Goal: Information Seeking & Learning: Learn about a topic

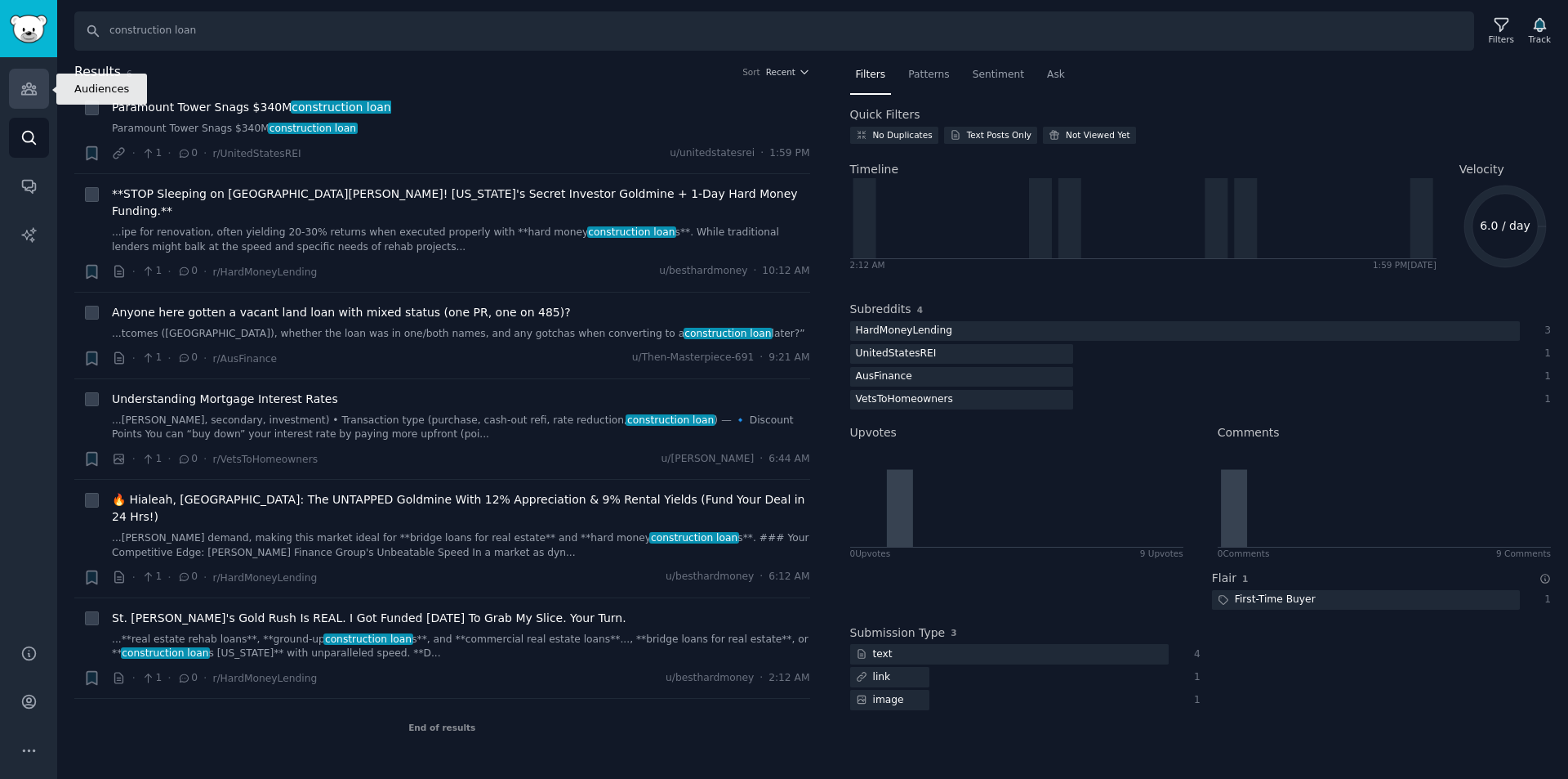
click at [29, 83] on icon "Sidebar" at bounding box center [28, 88] width 15 height 11
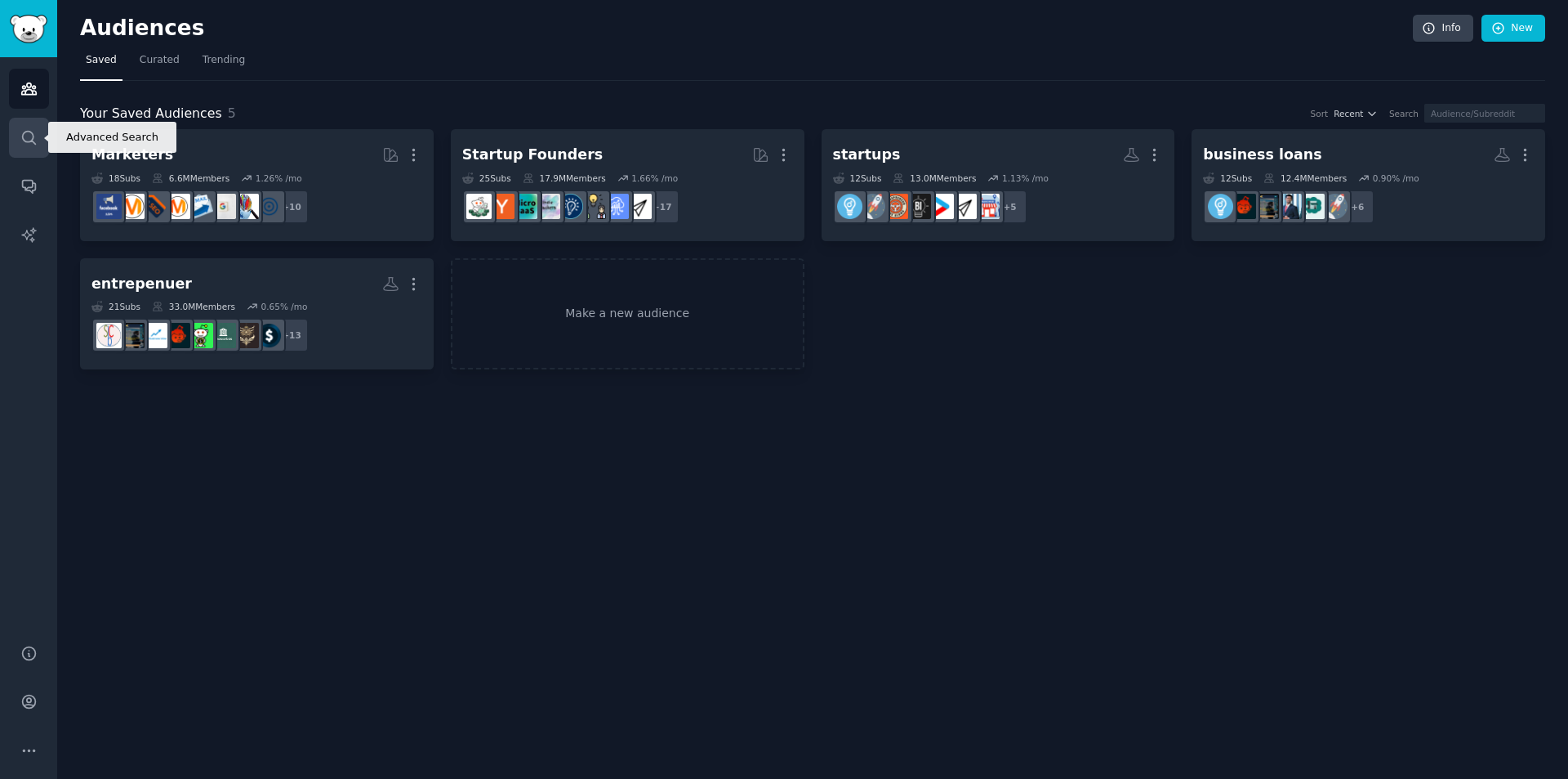
click at [29, 139] on icon "Sidebar" at bounding box center [28, 137] width 17 height 17
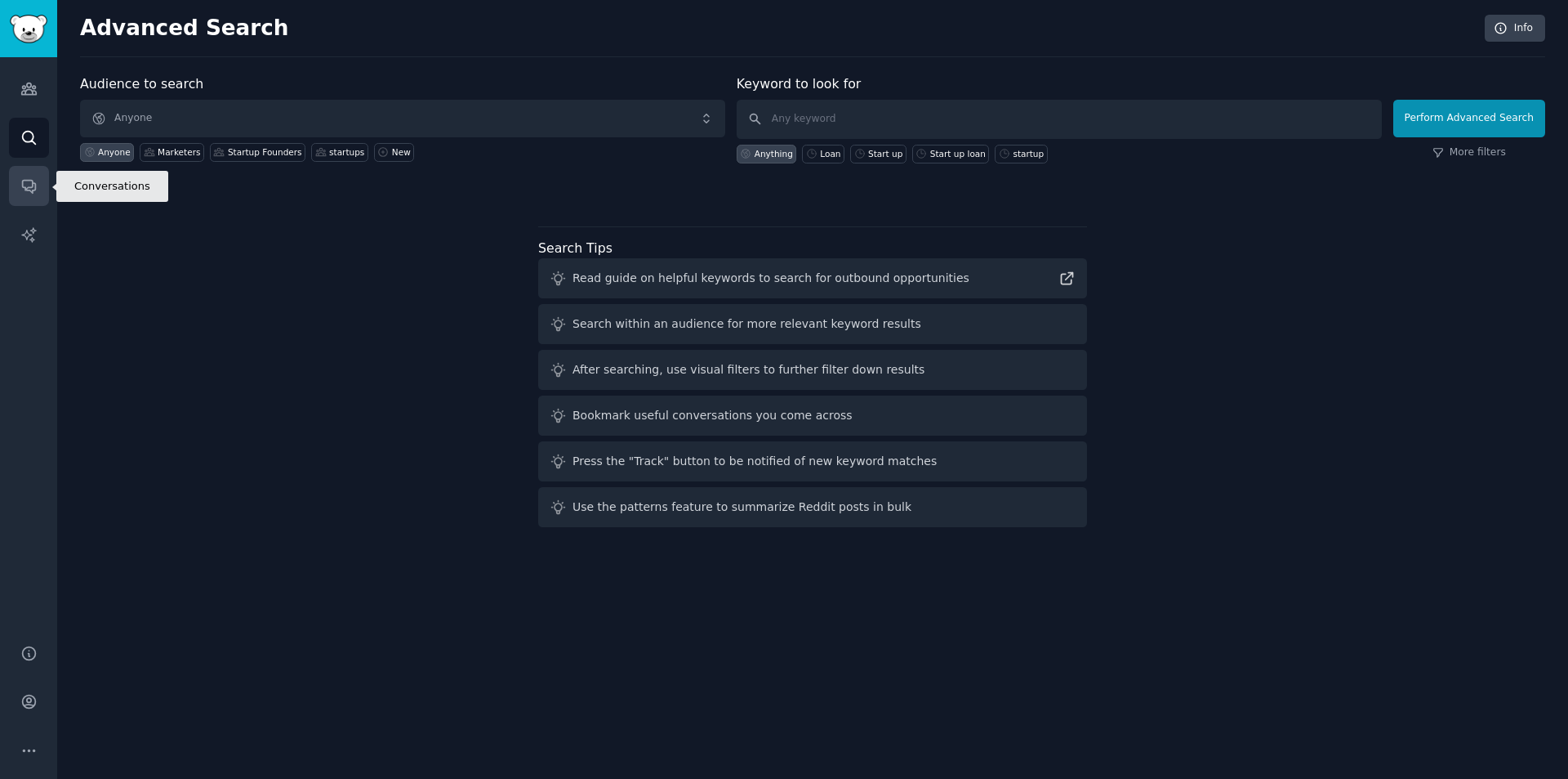
click at [24, 179] on icon "Sidebar" at bounding box center [28, 185] width 17 height 17
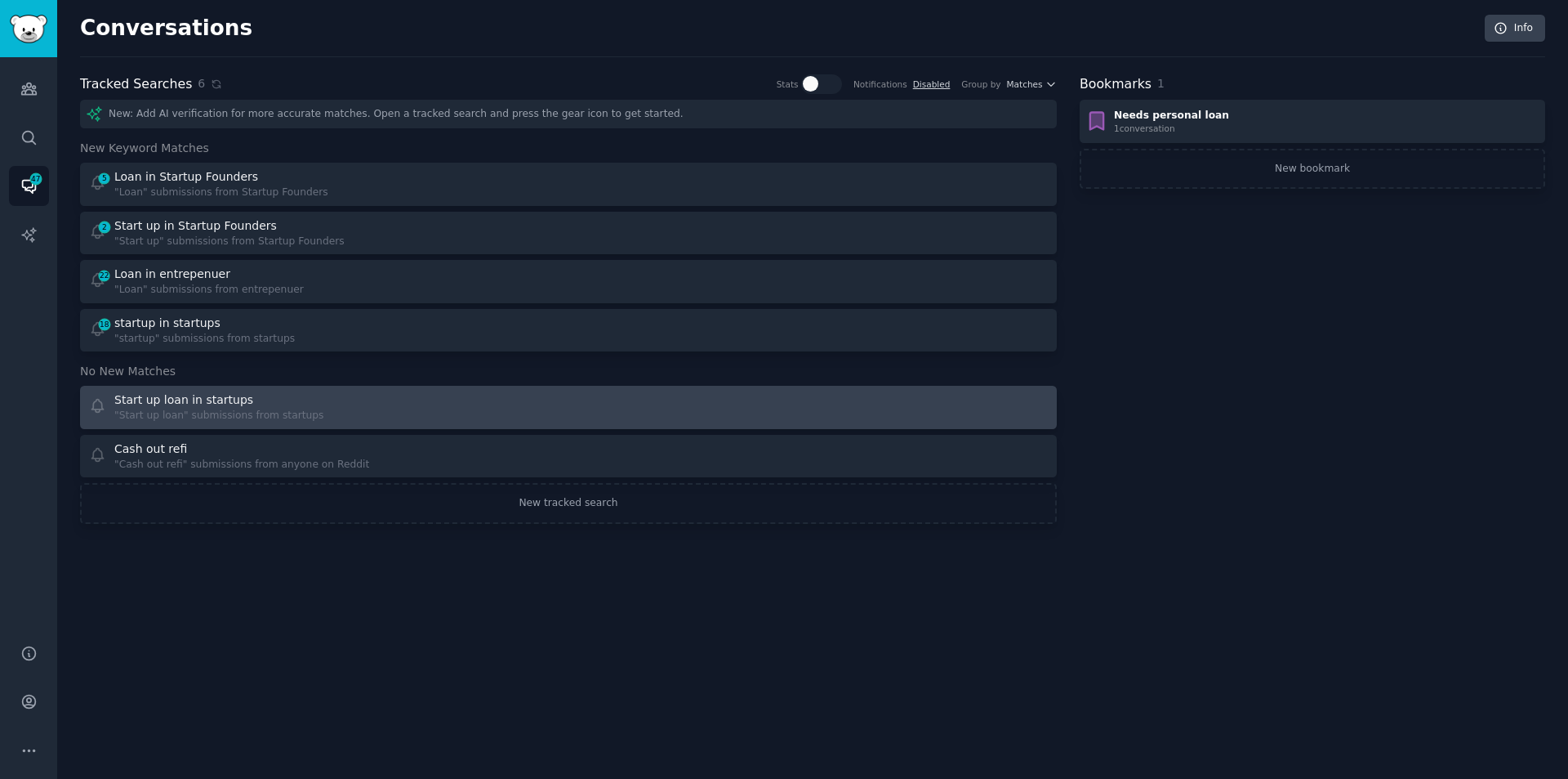
click at [225, 405] on div "Start up loan in startups" at bounding box center [183, 399] width 139 height 17
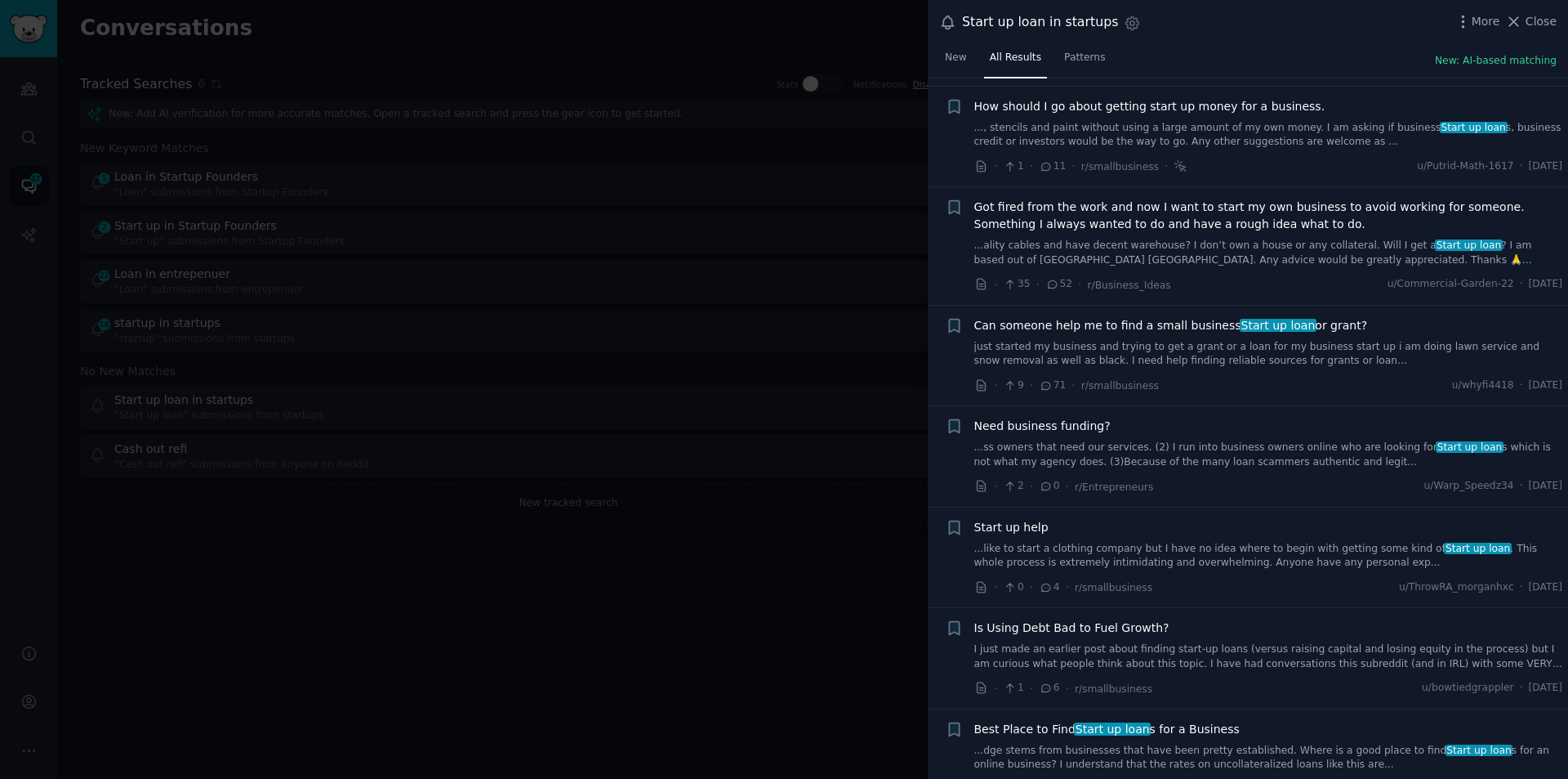
scroll to position [327, 0]
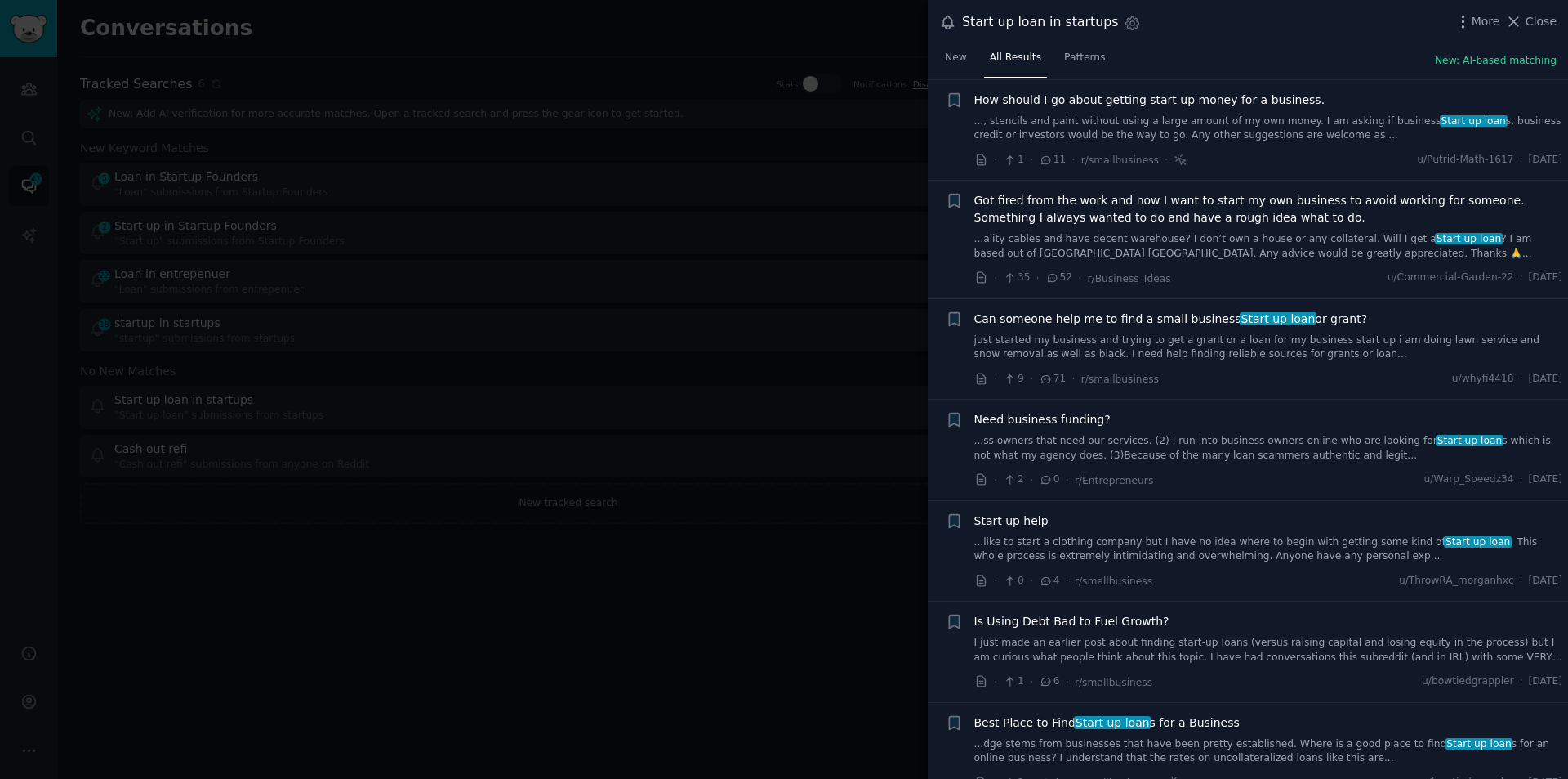
click at [1124, 335] on link "just started my business and trying to get a grant or a loan for my business st…" at bounding box center [1268, 347] width 589 height 29
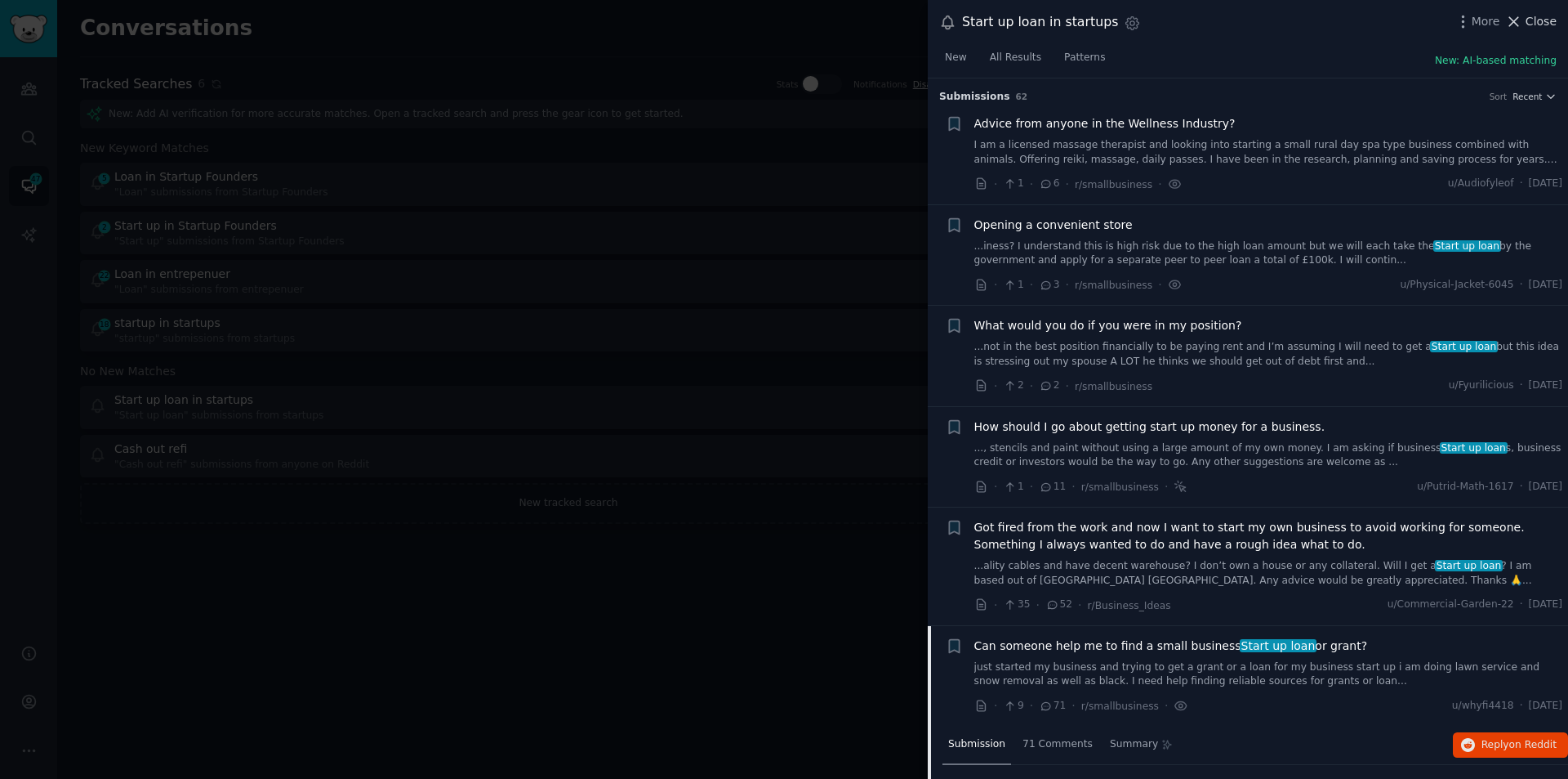
click at [1536, 15] on span "Close" at bounding box center [1541, 21] width 31 height 17
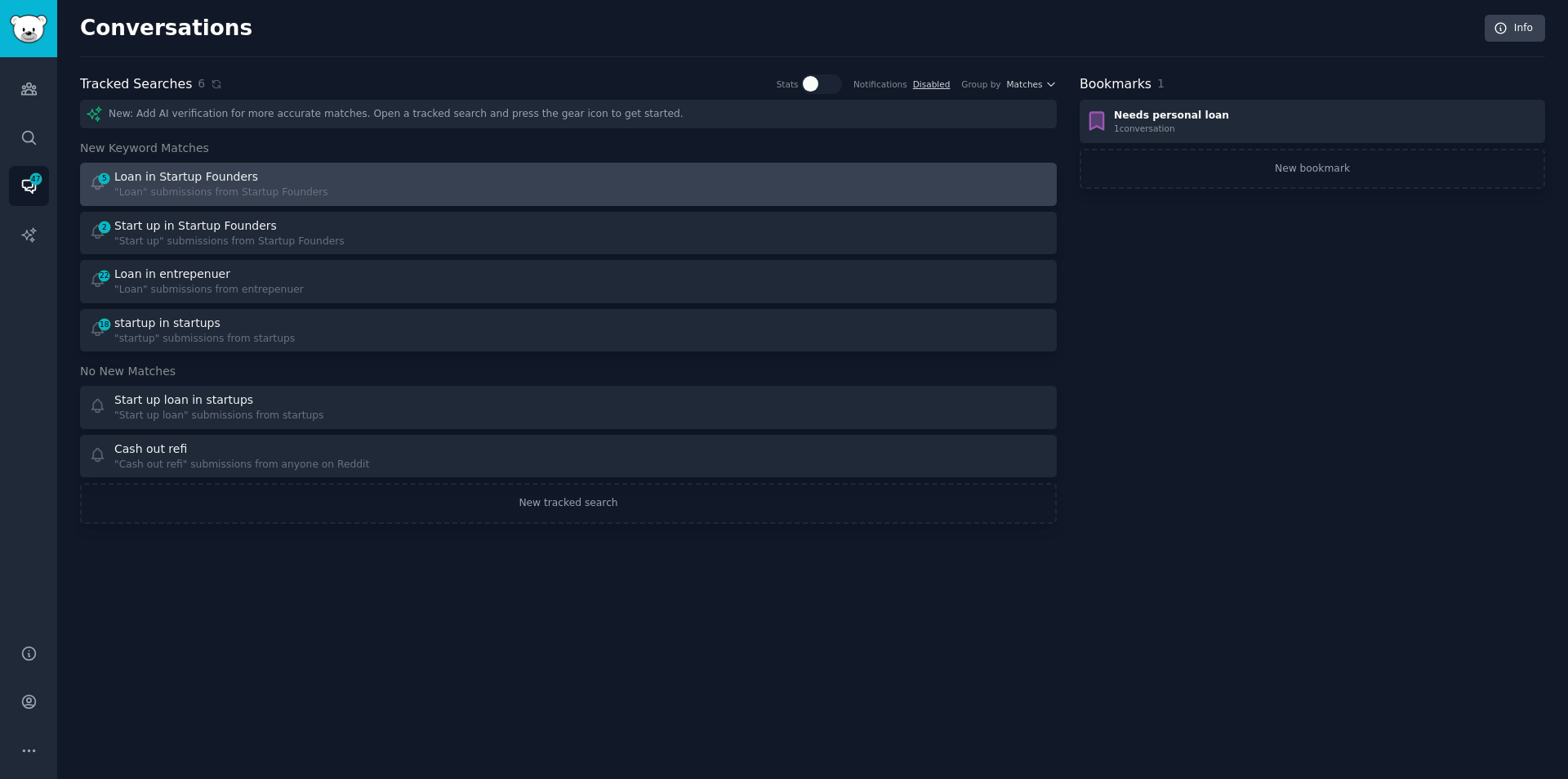
click at [293, 181] on div "Loan in Startup Founders" at bounding box center [221, 176] width 214 height 17
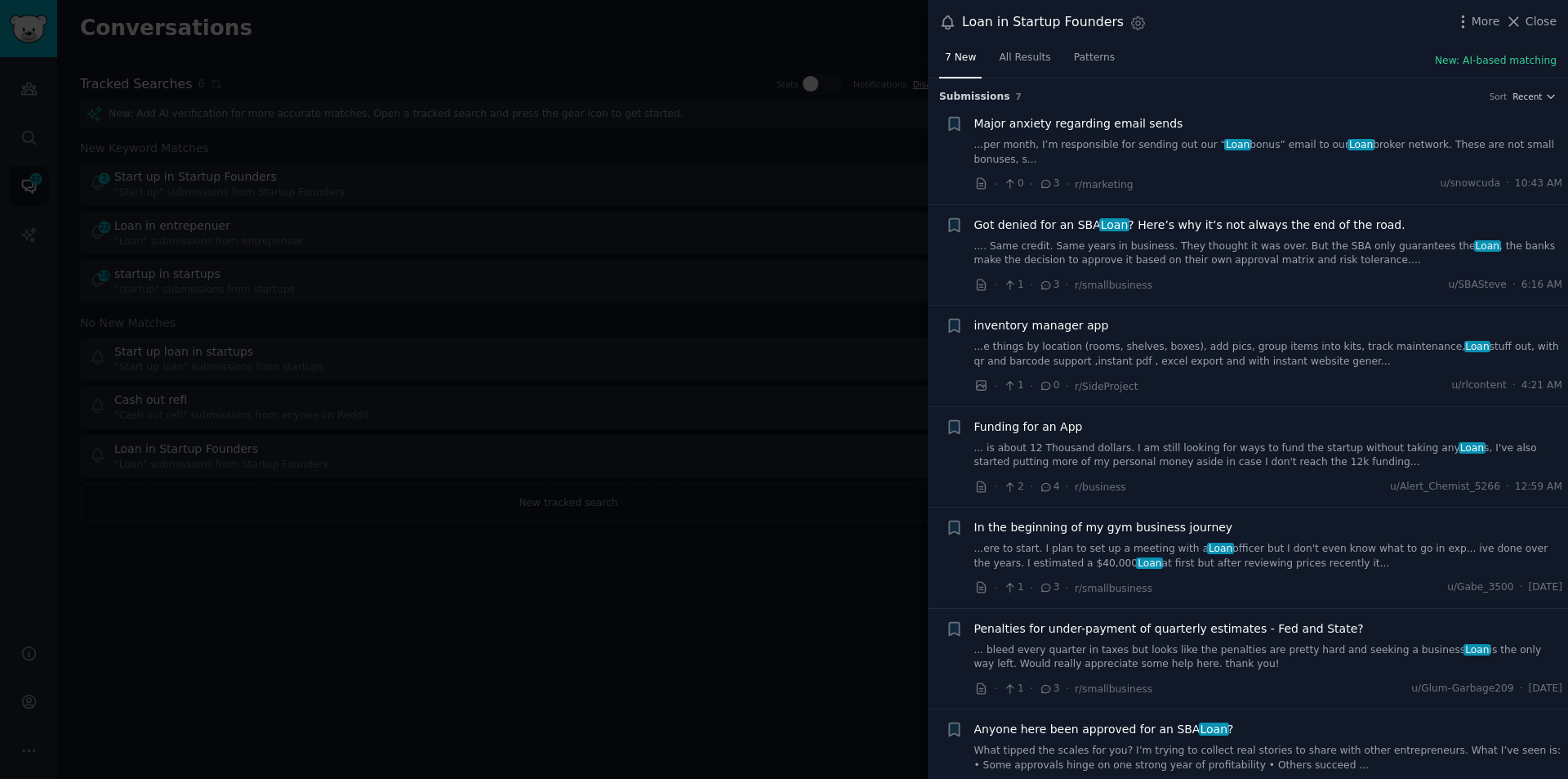
click at [1169, 239] on link ".... Same credit. Same years in business. They thought it was over. But the SBA…" at bounding box center [1268, 253] width 589 height 29
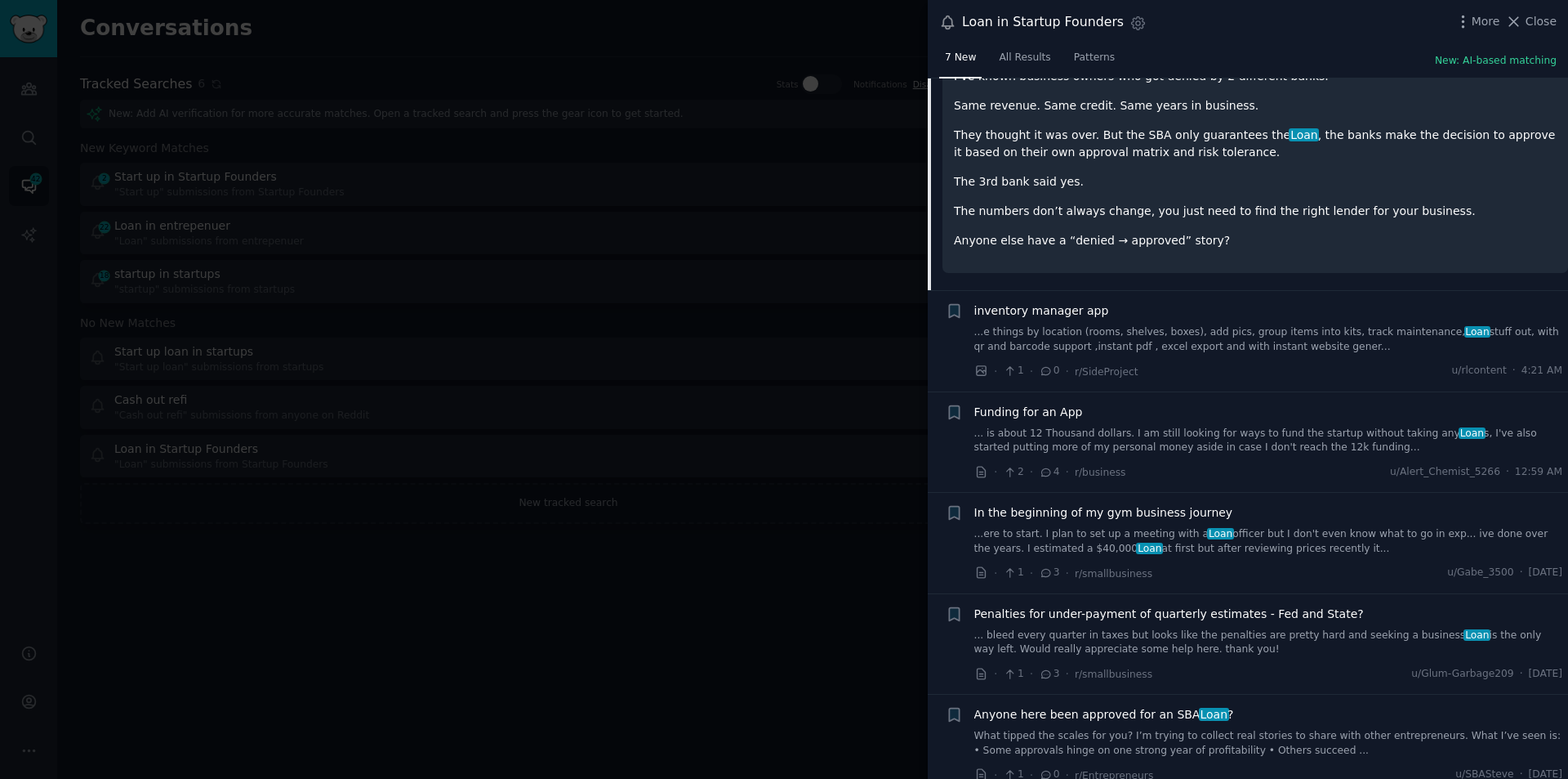
scroll to position [320, 0]
click at [1231, 529] on link "...ere to start. I plan to set up a meeting with a Loan officer but I don't eve…" at bounding box center [1268, 540] width 589 height 29
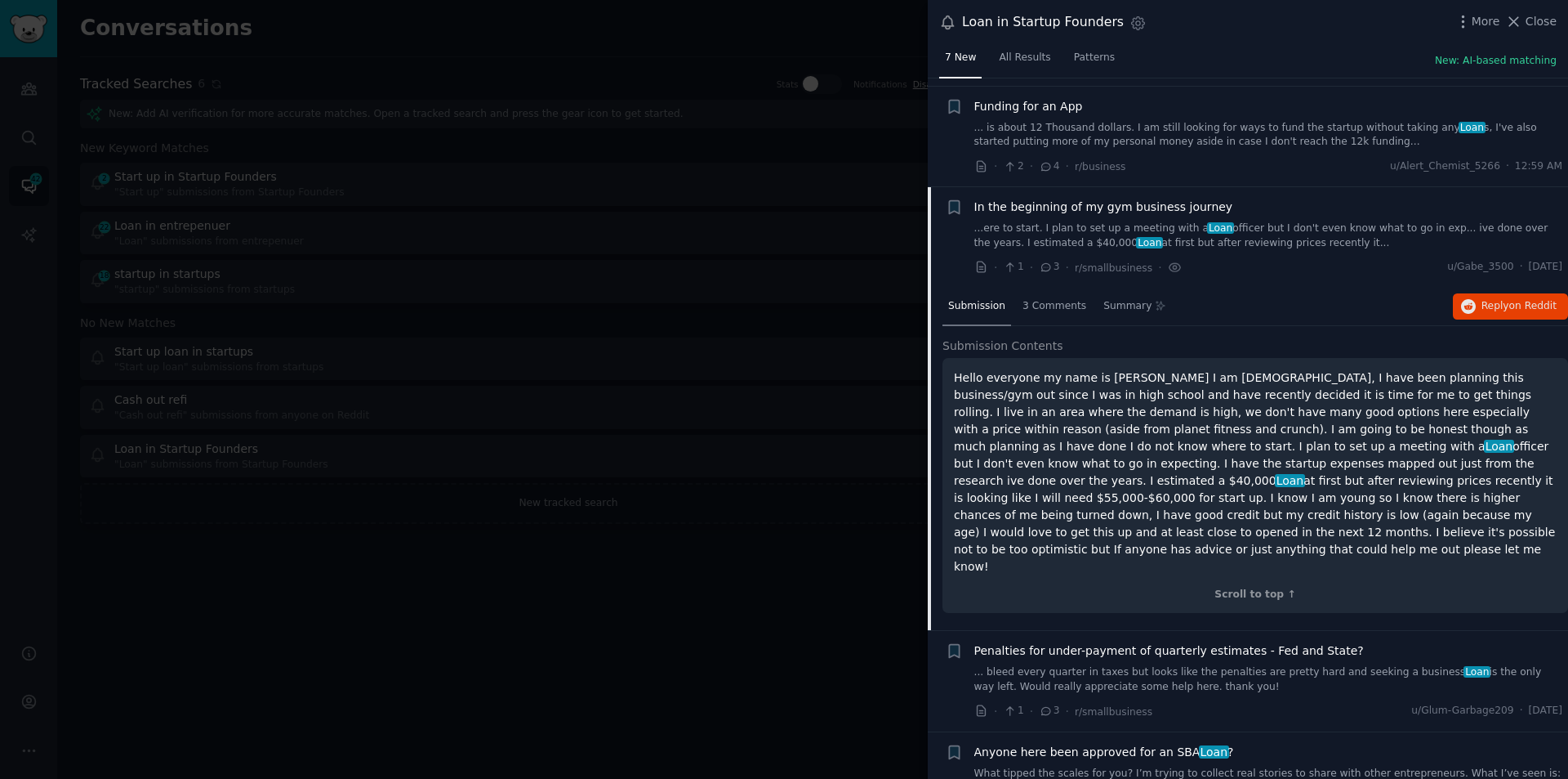
scroll to position [324, 0]
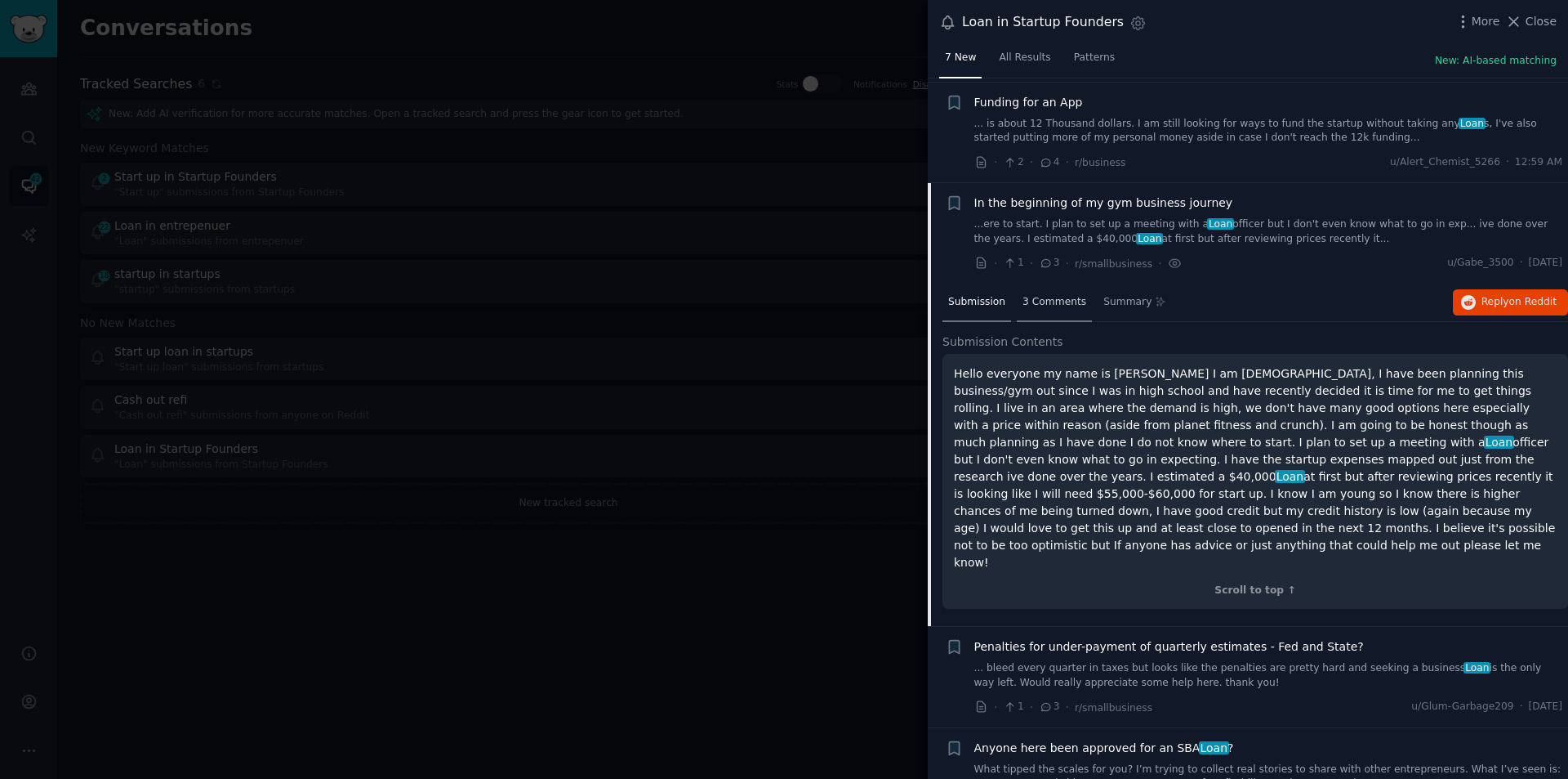
click at [1044, 295] on span "3 Comments" at bounding box center [1054, 302] width 64 height 15
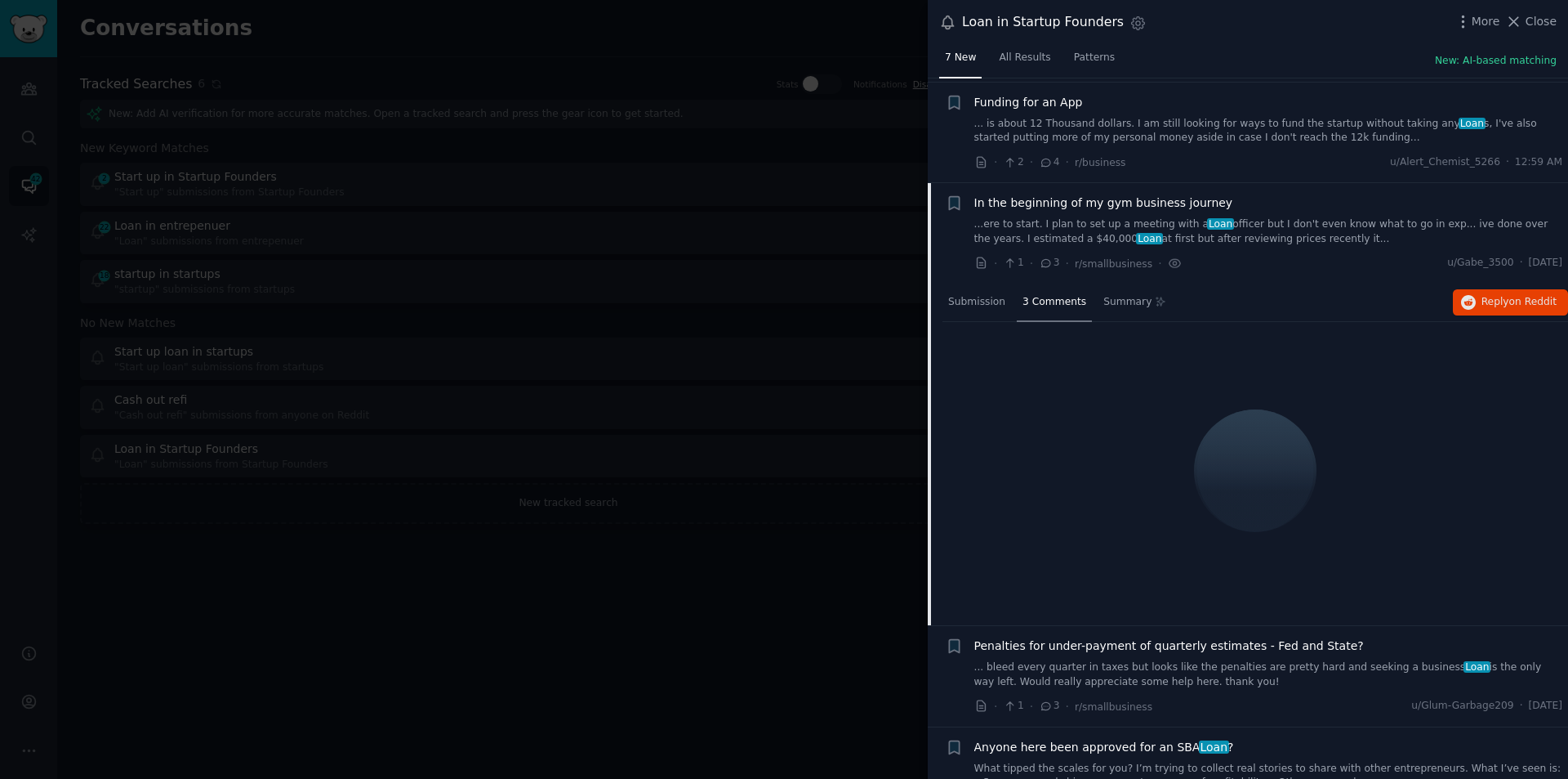
scroll to position [262, 0]
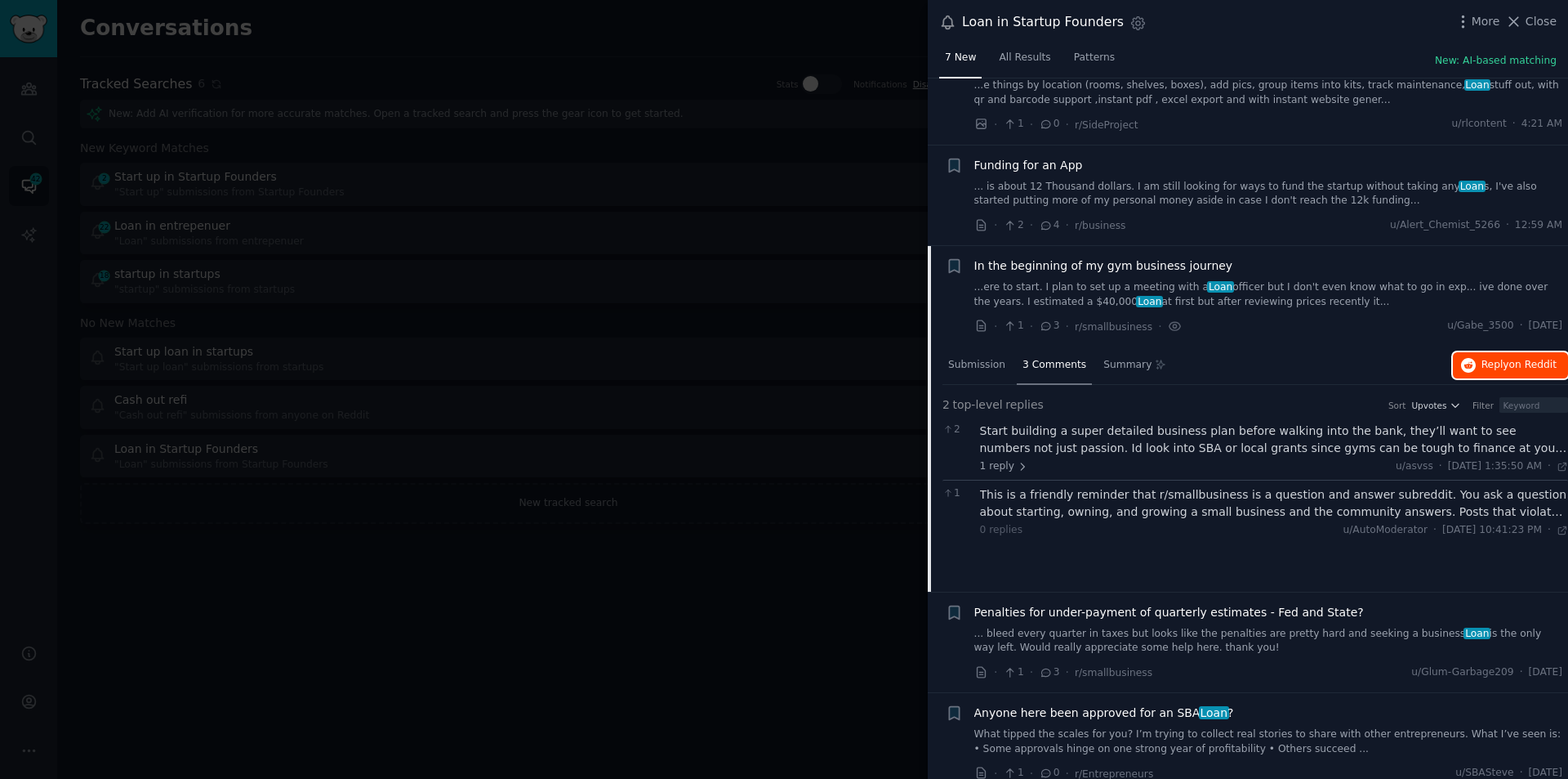
click at [1537, 359] on span "on Reddit" at bounding box center [1532, 364] width 47 height 11
click at [1538, 359] on span "on Reddit" at bounding box center [1532, 364] width 47 height 11
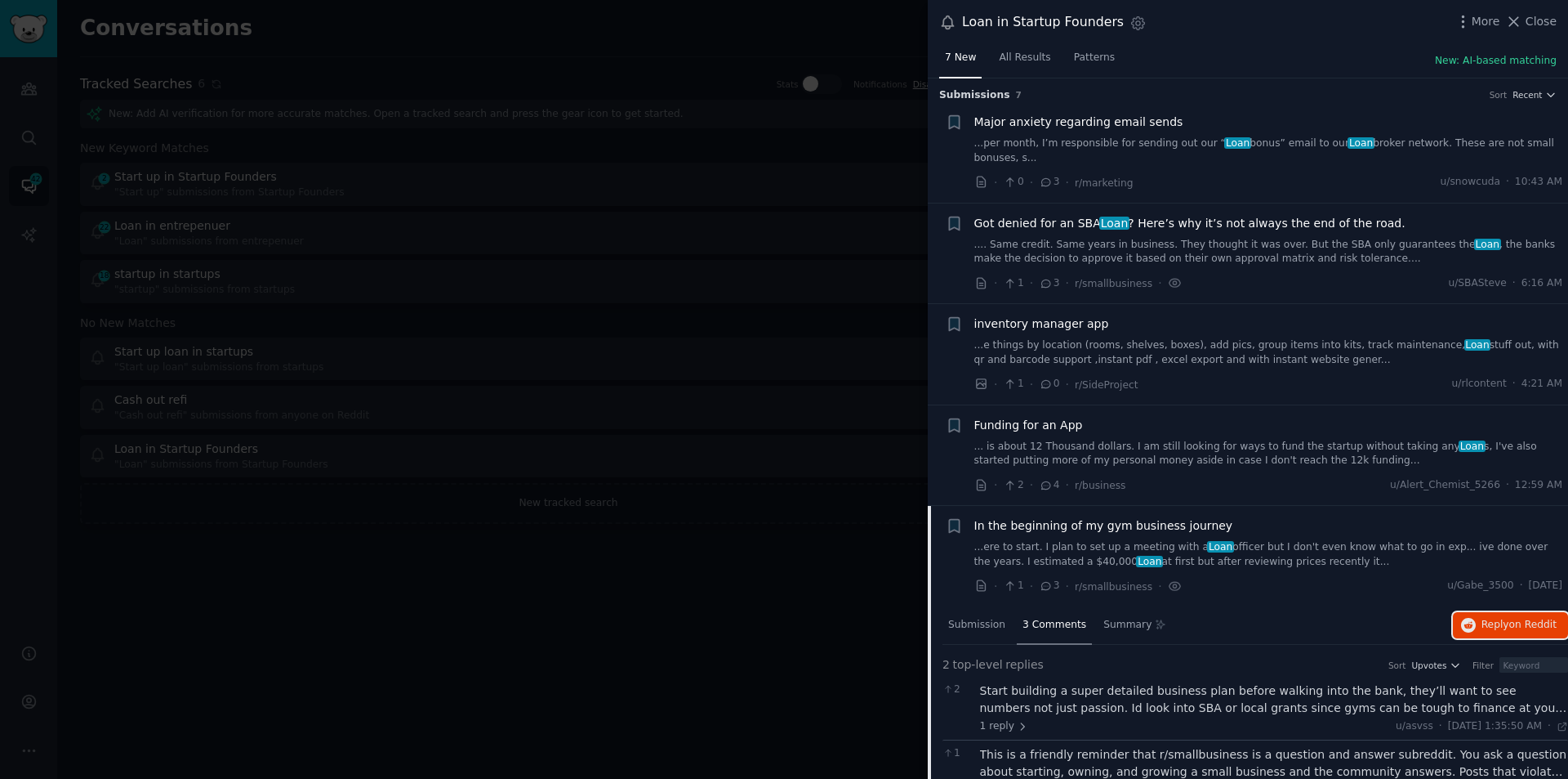
scroll to position [0, 0]
click at [698, 283] on div at bounding box center [784, 389] width 1568 height 779
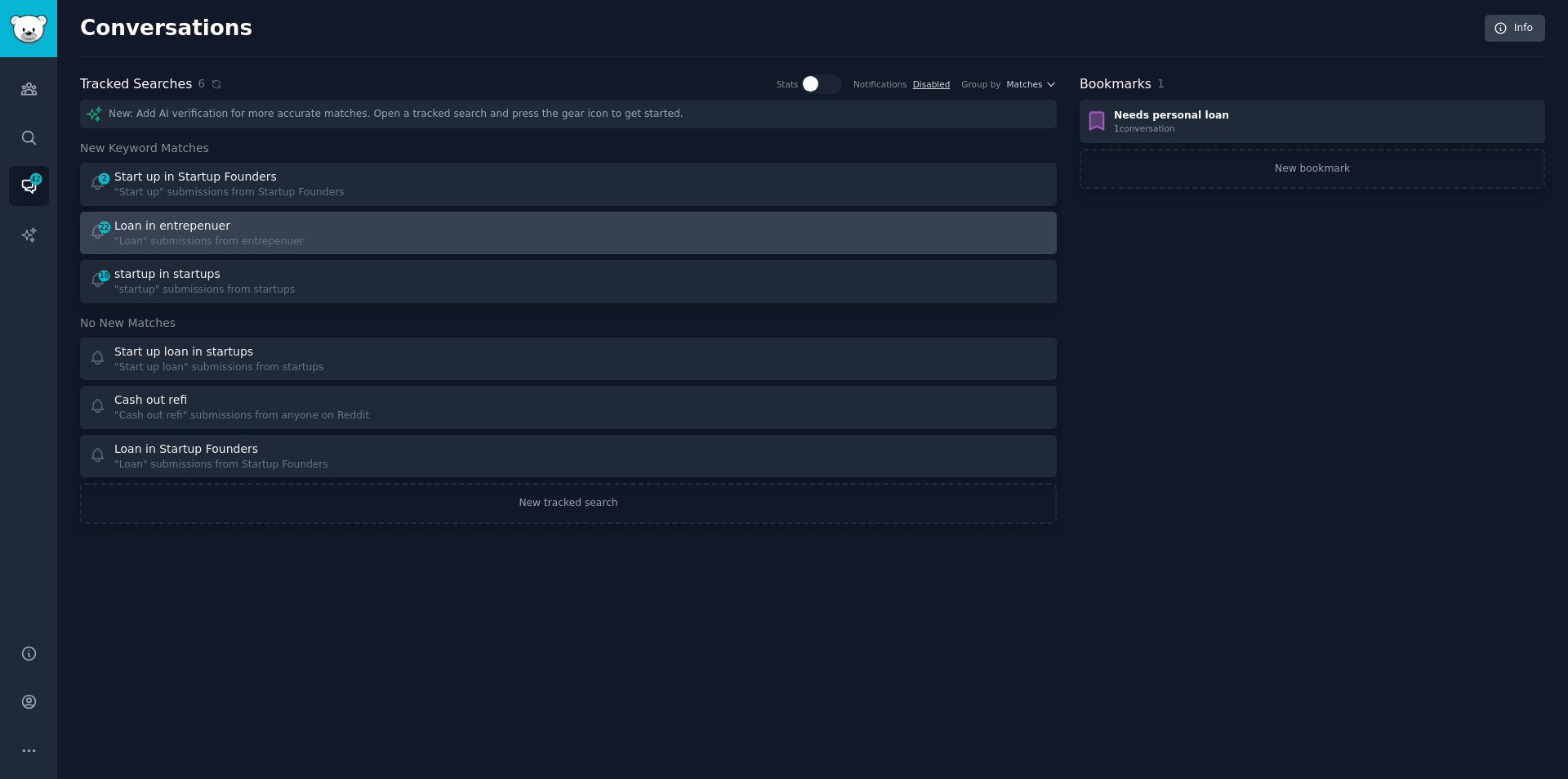
click at [246, 222] on div "Loan in entrepenuer" at bounding box center [209, 225] width 190 height 17
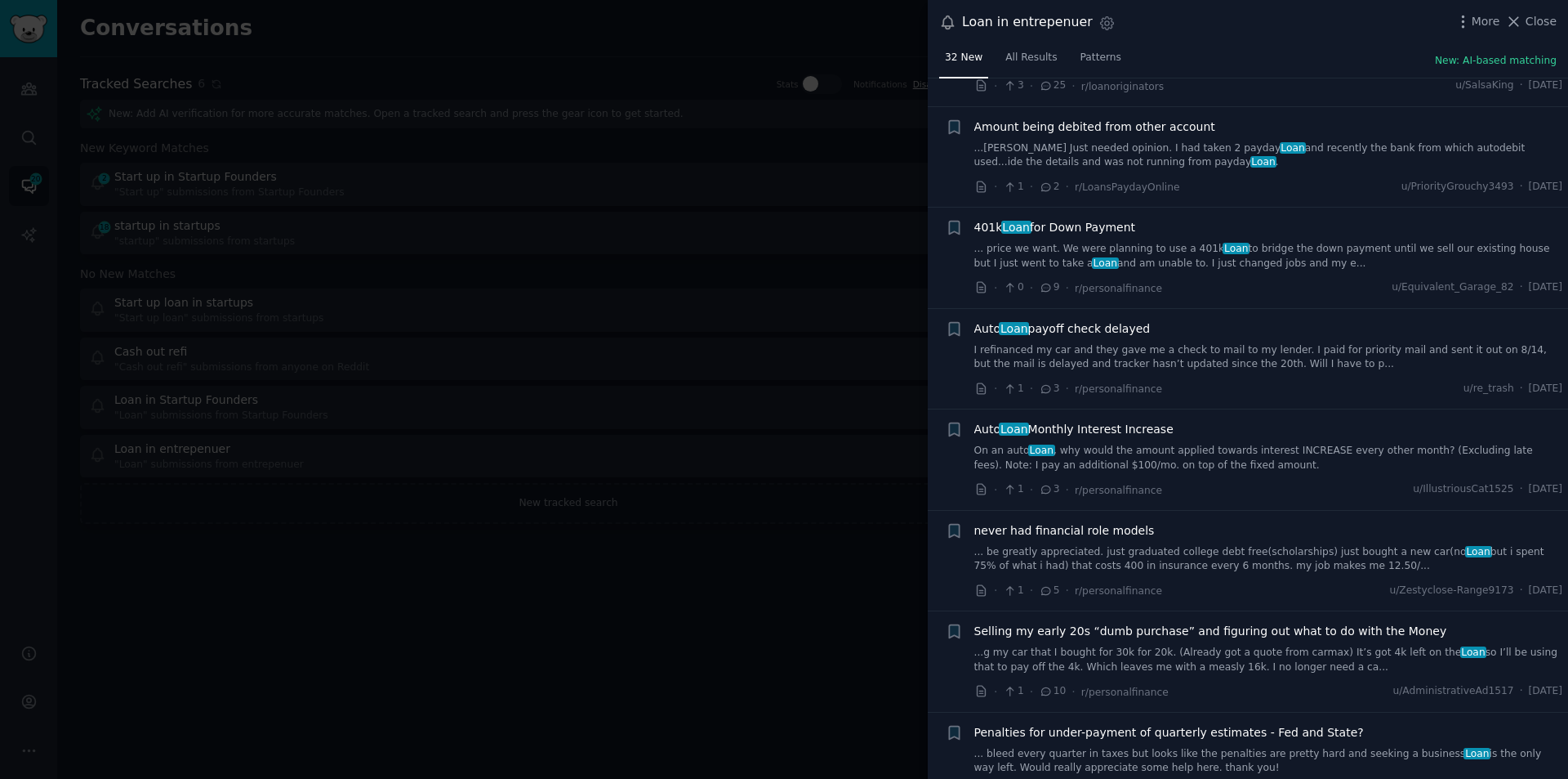
scroll to position [2257, 0]
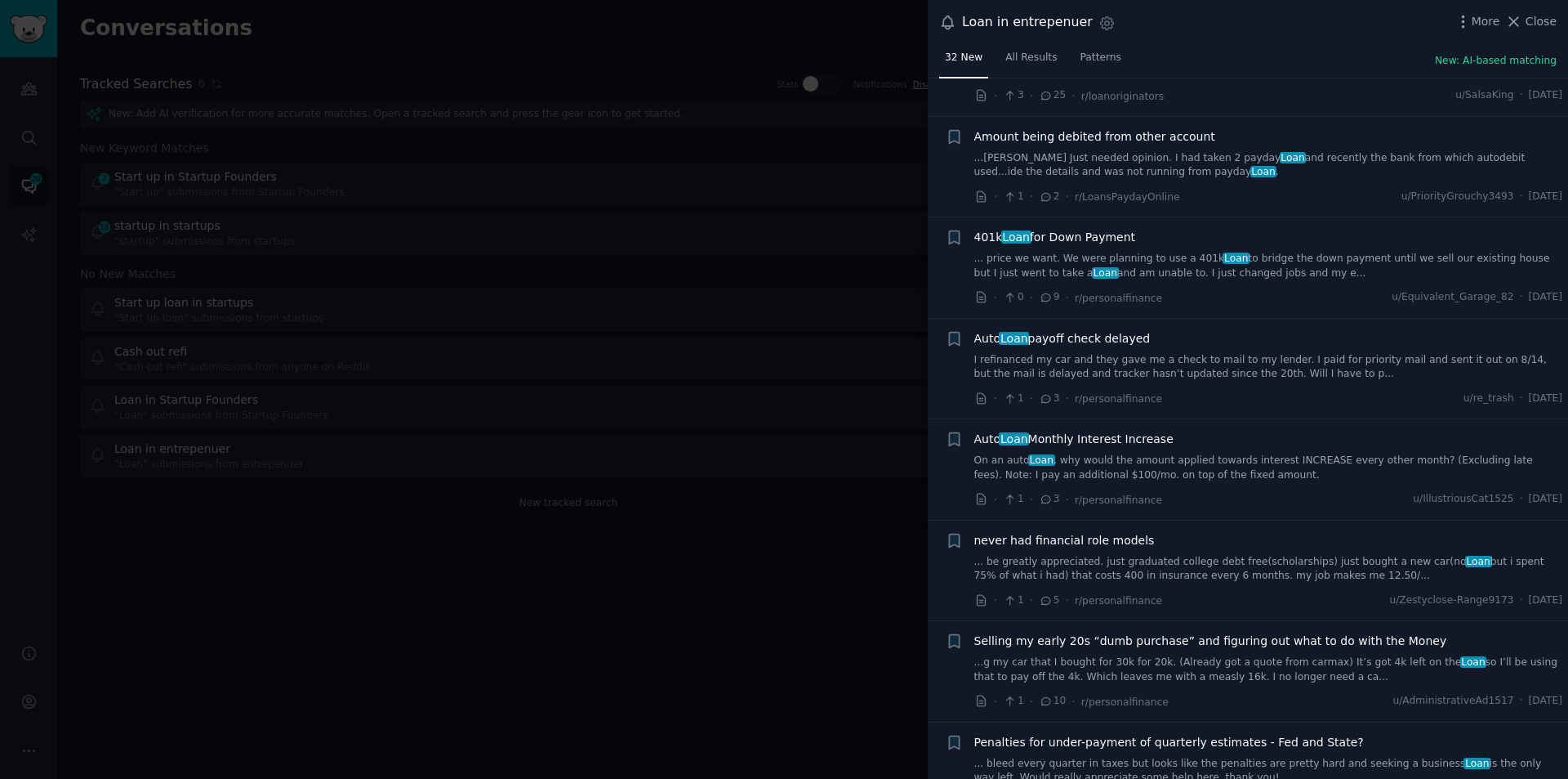
click at [1147, 252] on link "... price we want. We were planning to use a 401k Loan to bridge the down payme…" at bounding box center [1268, 266] width 589 height 29
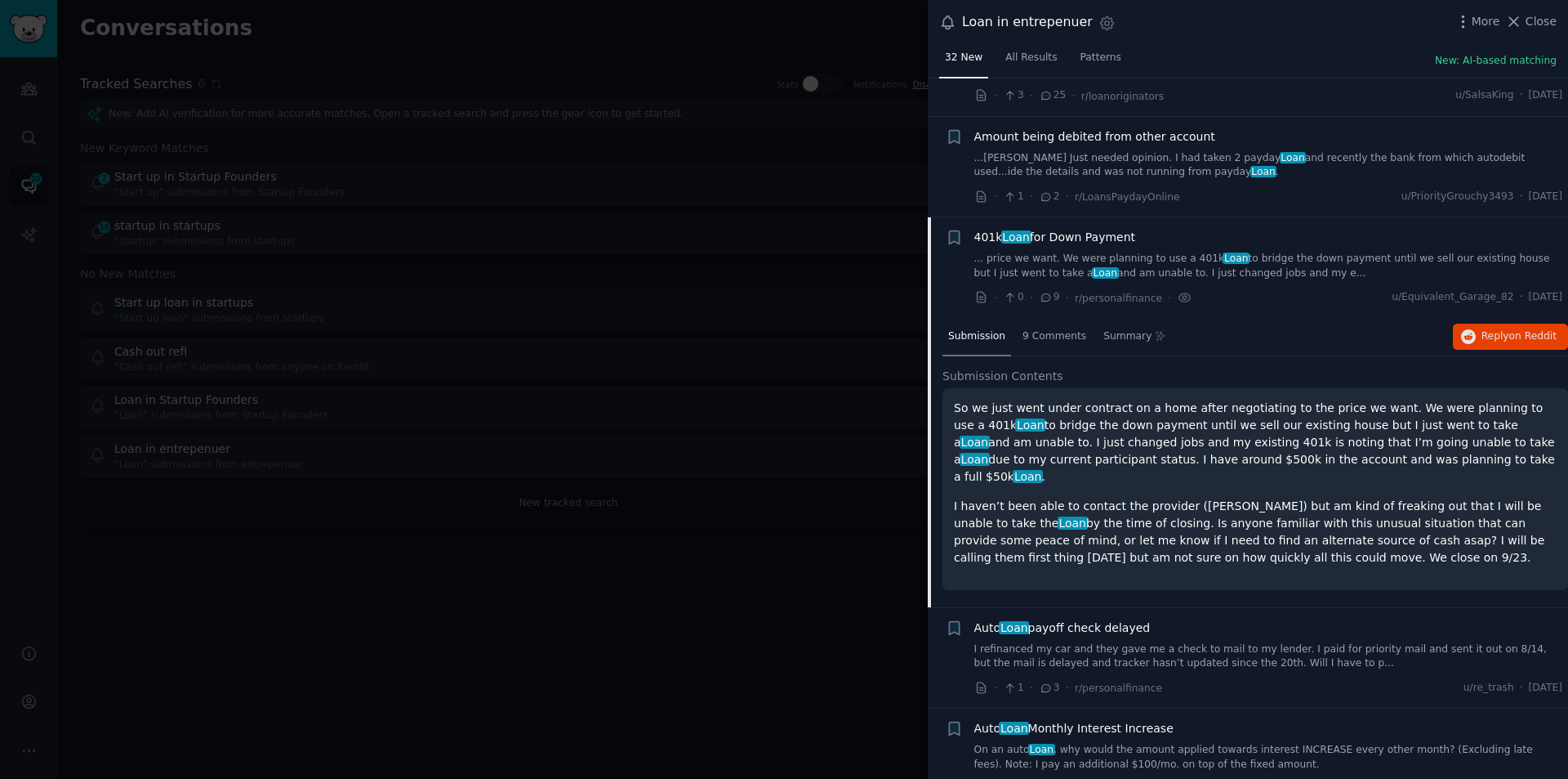
scroll to position [2380, 0]
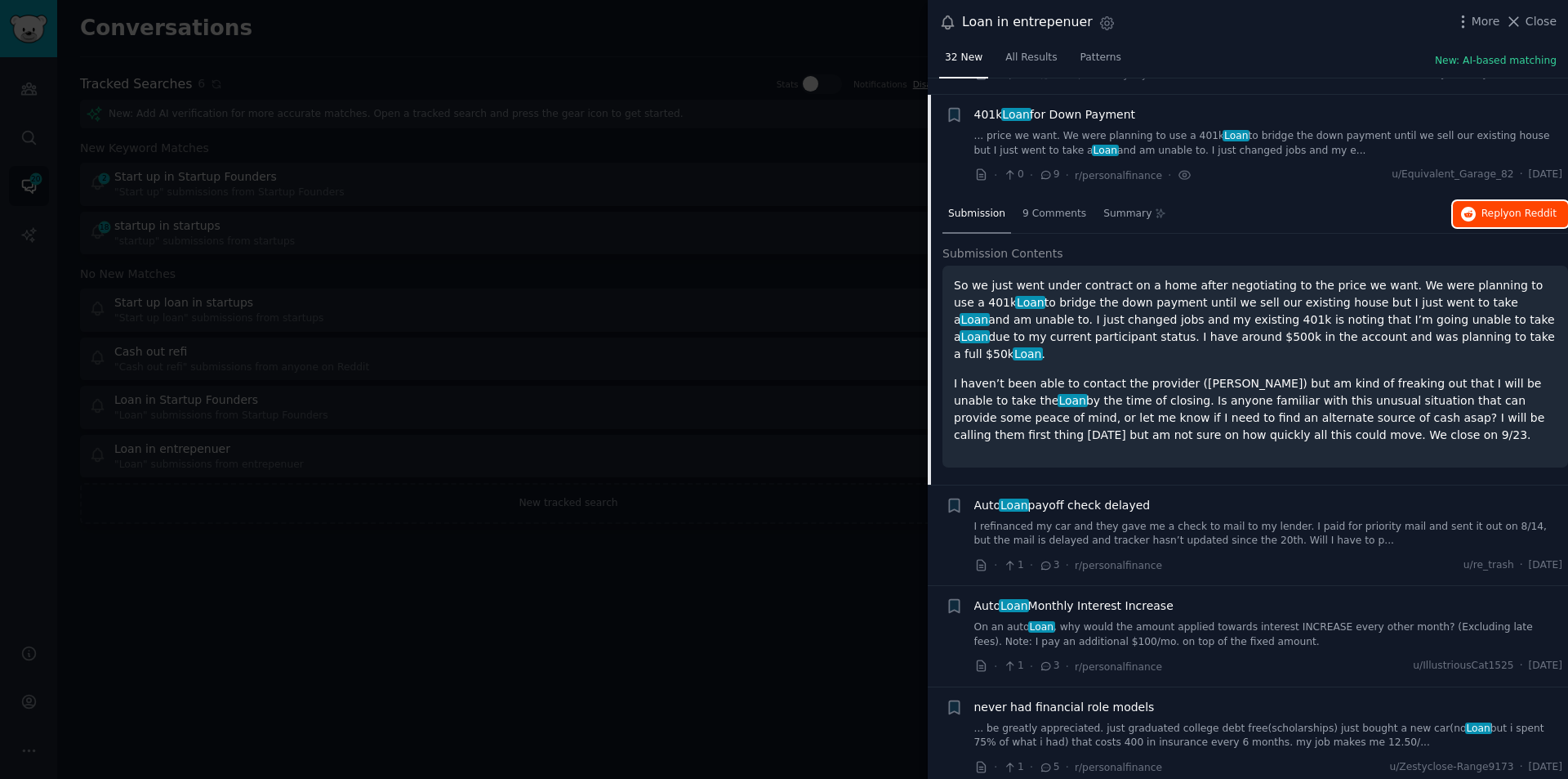
click at [1485, 207] on span "Reply on Reddit" at bounding box center [1519, 214] width 75 height 15
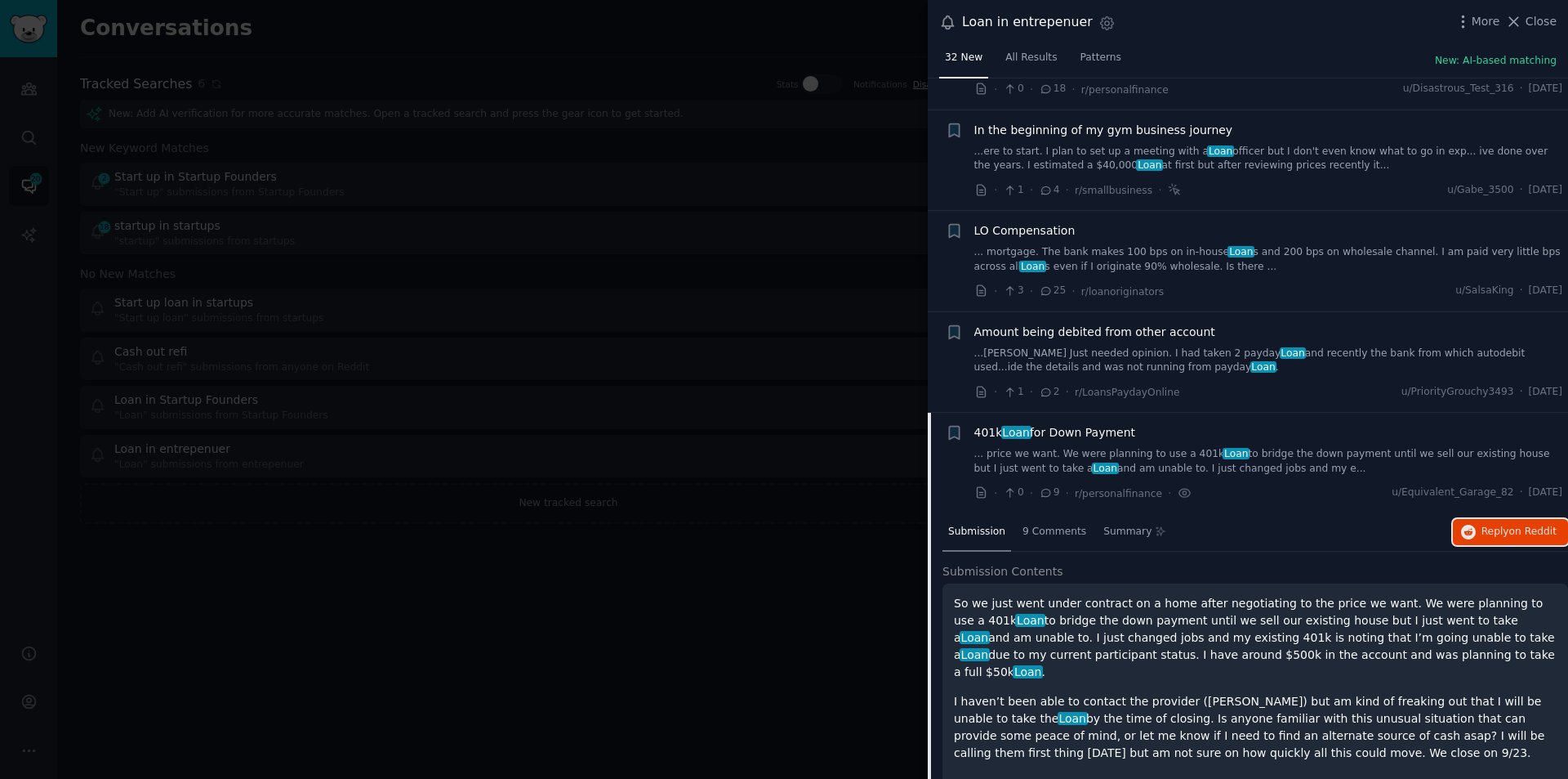
scroll to position [2053, 0]
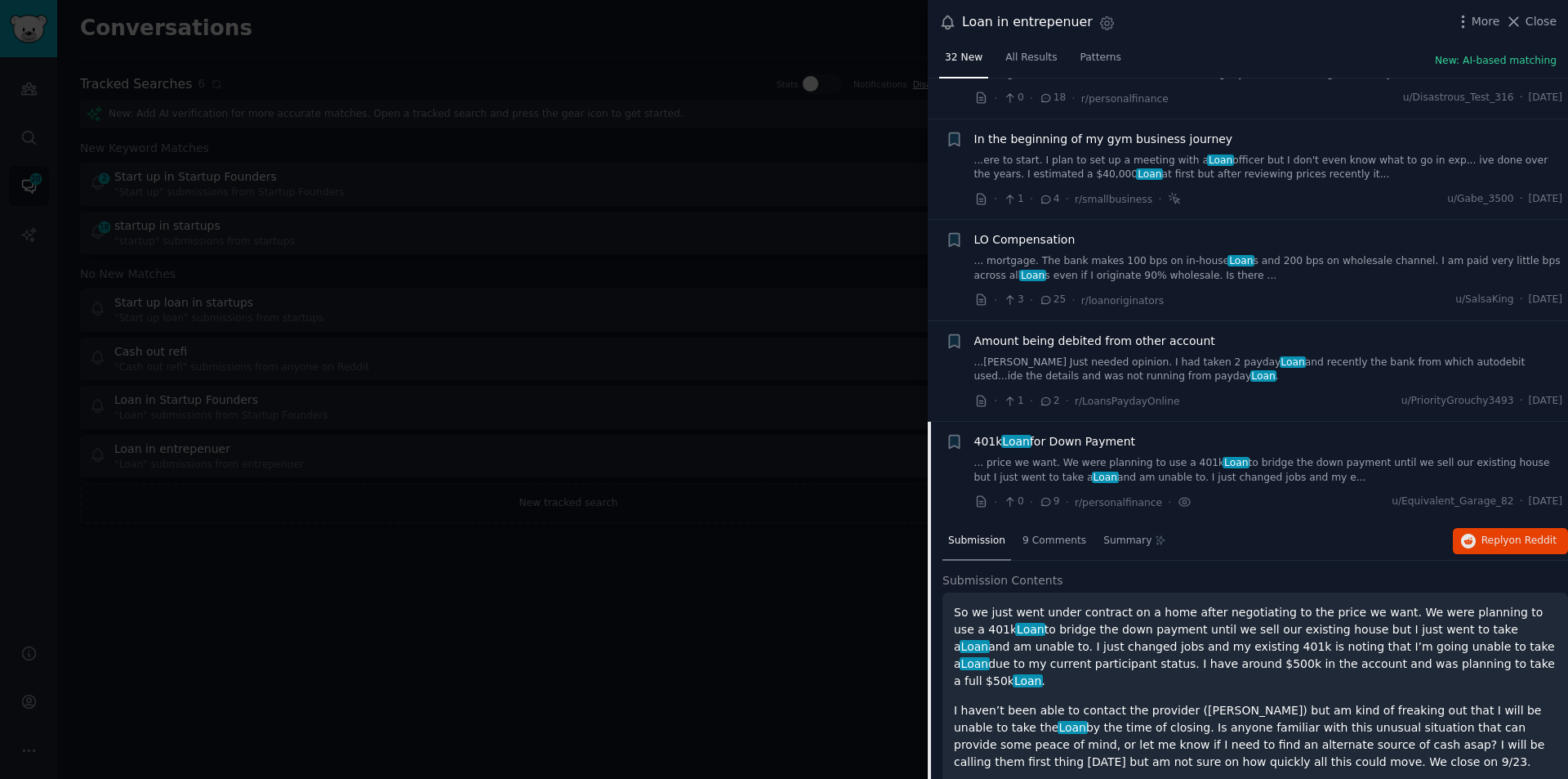
click at [1162, 254] on link "... mortgage. The bank makes 100 bps on in-house Loan s and 200 bps on wholesal…" at bounding box center [1268, 268] width 589 height 29
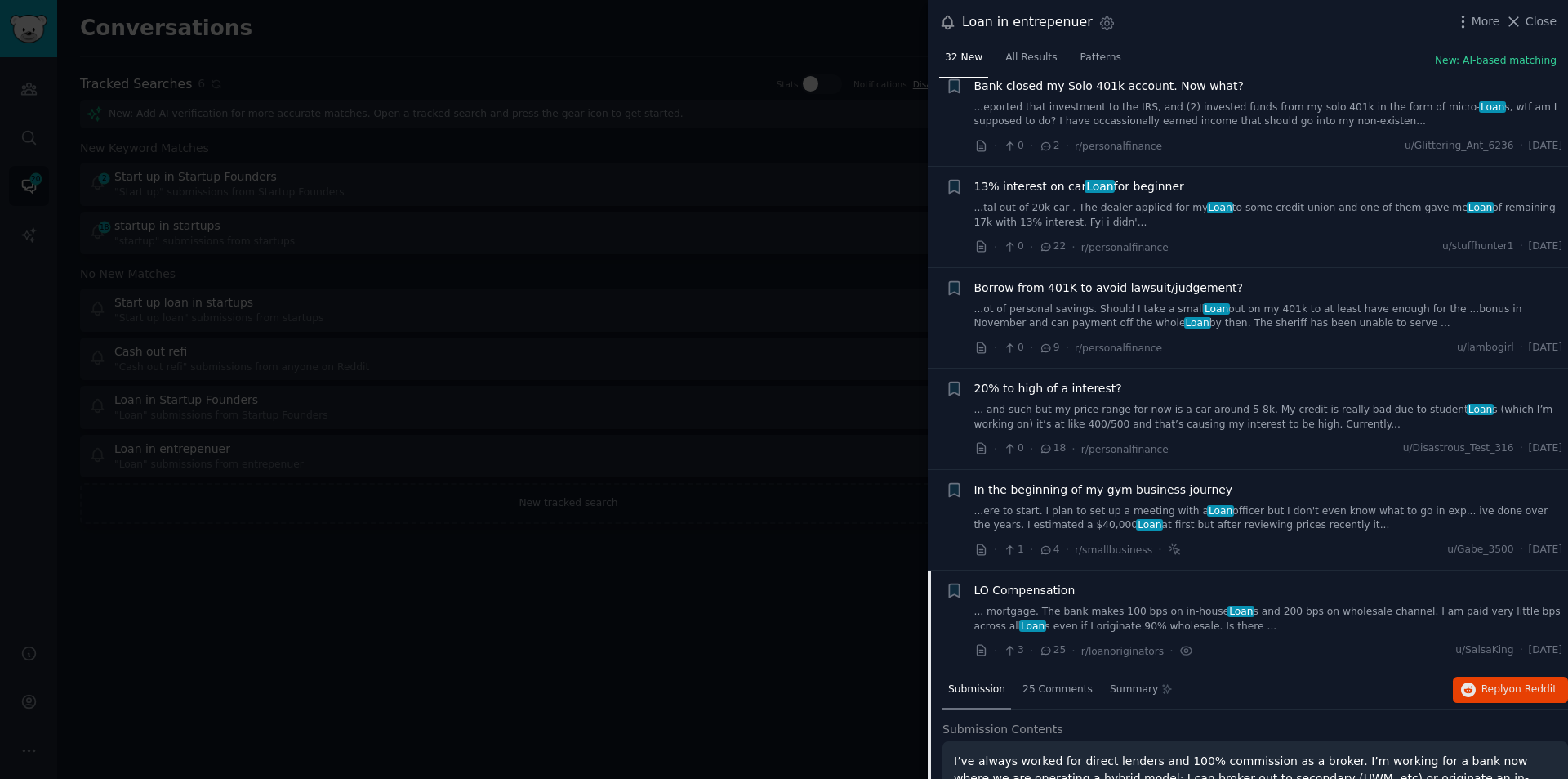
scroll to position [1688, 0]
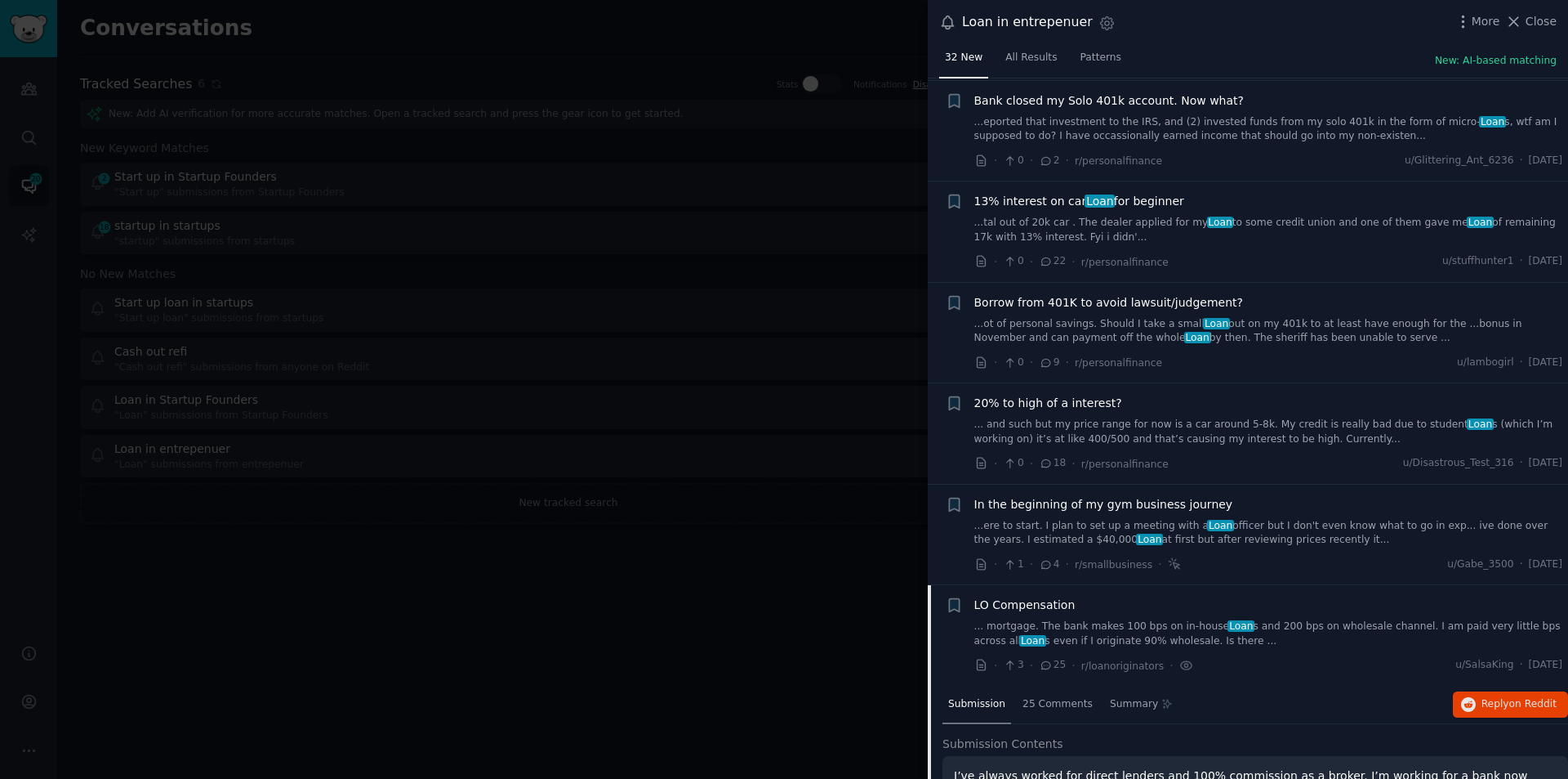
click at [1203, 318] on span "Loan" at bounding box center [1216, 323] width 27 height 11
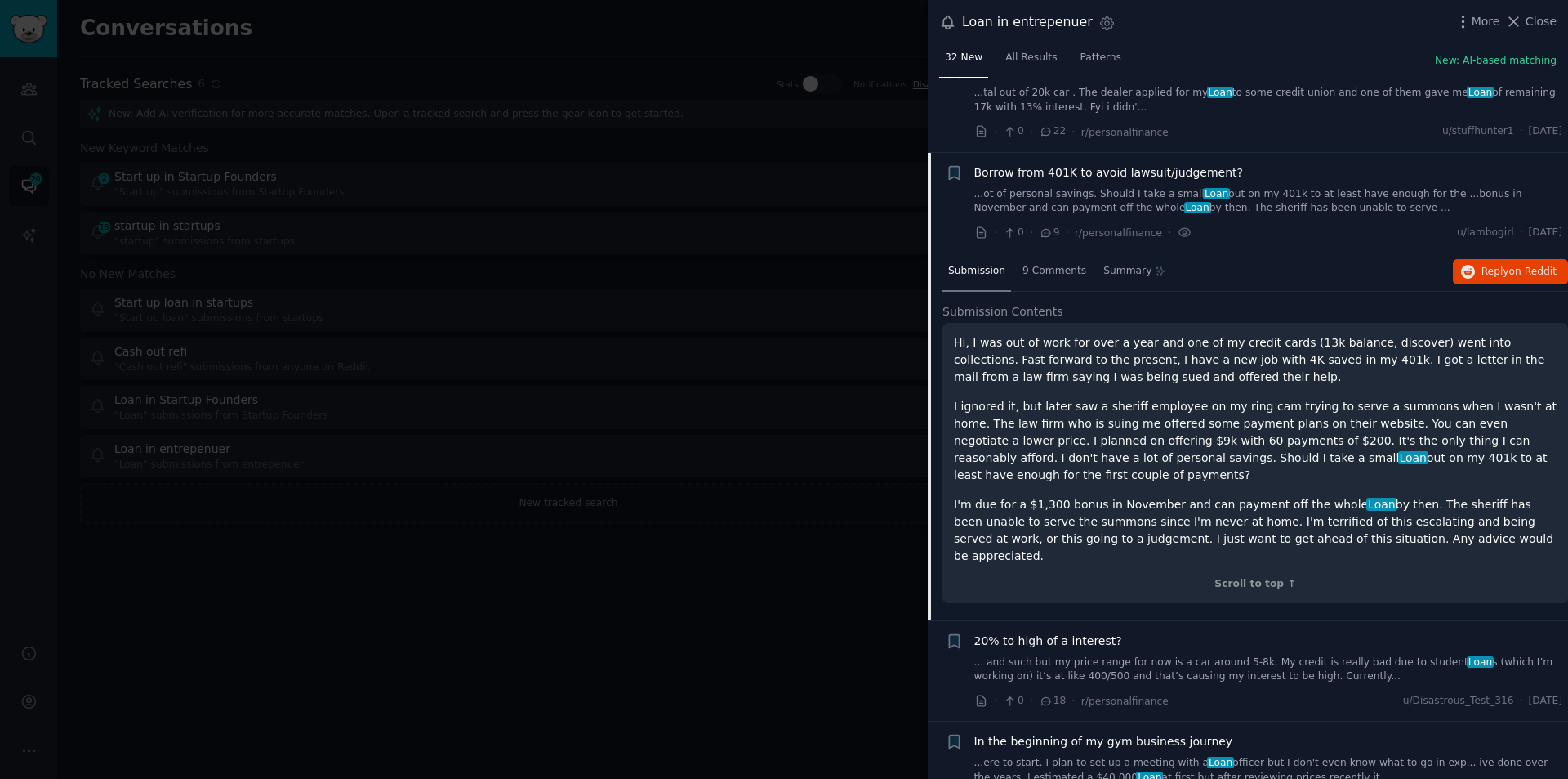
scroll to position [1793, 0]
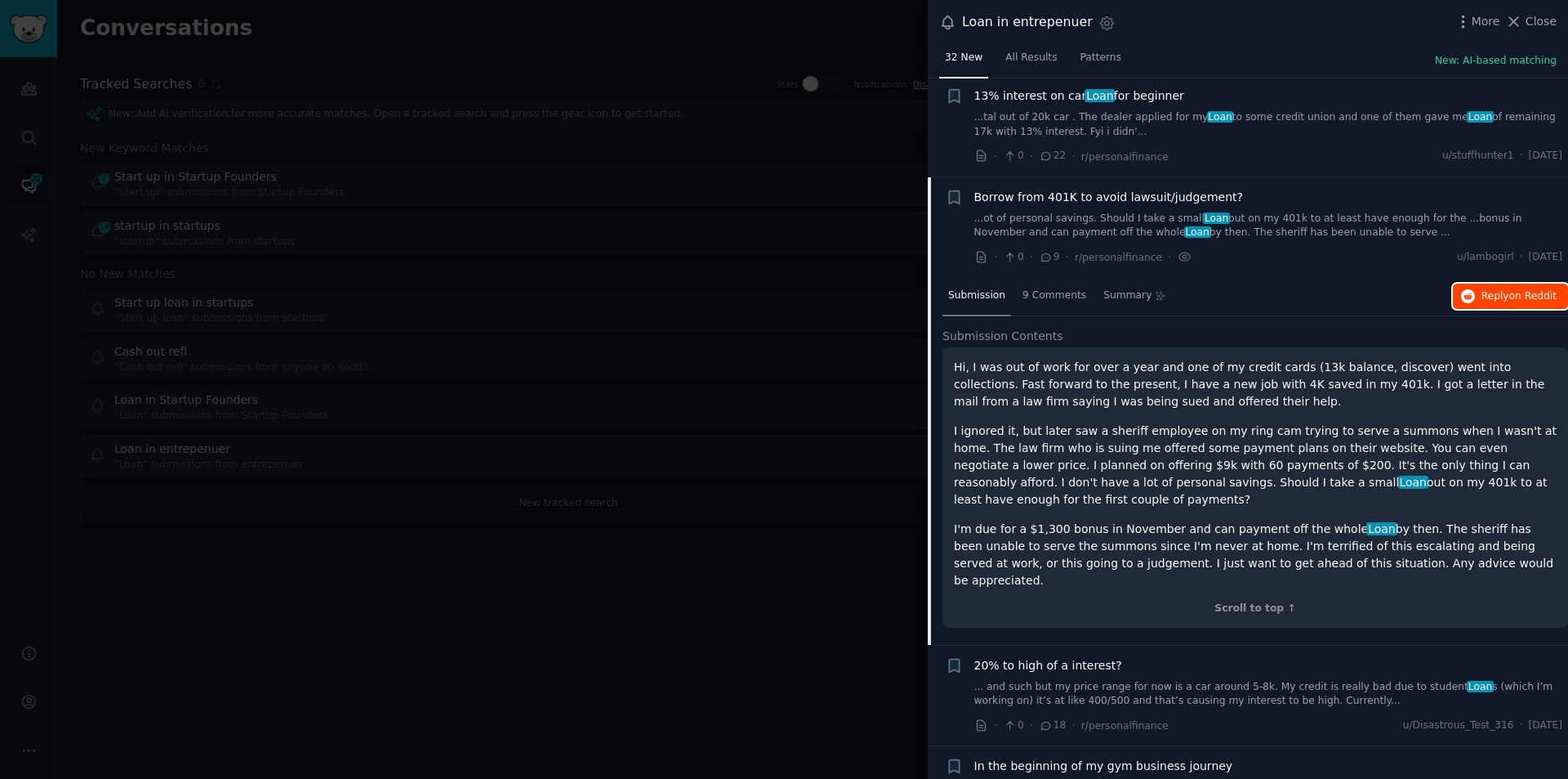
click at [1522, 290] on span "on Reddit" at bounding box center [1532, 295] width 47 height 11
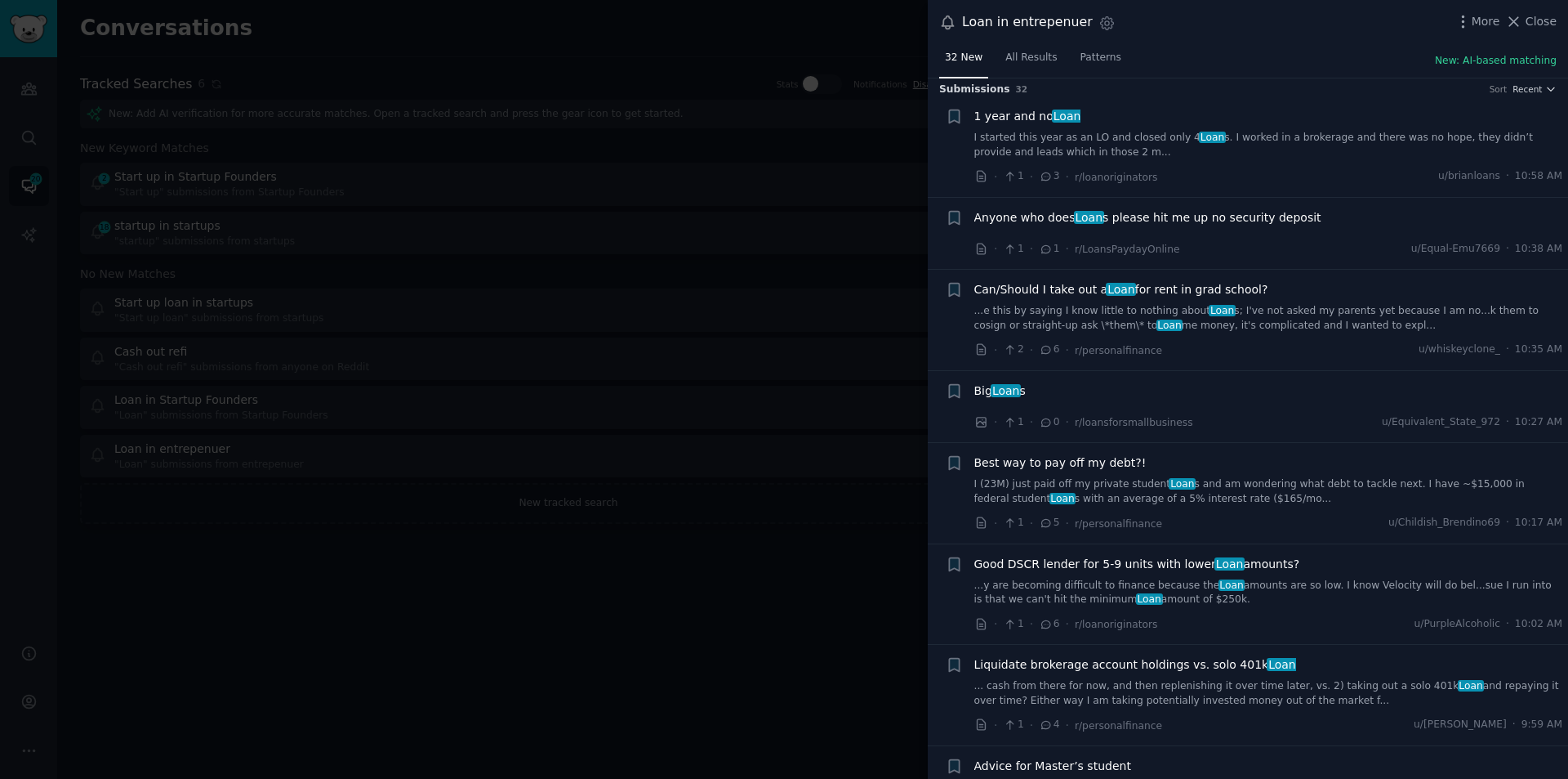
scroll to position [0, 0]
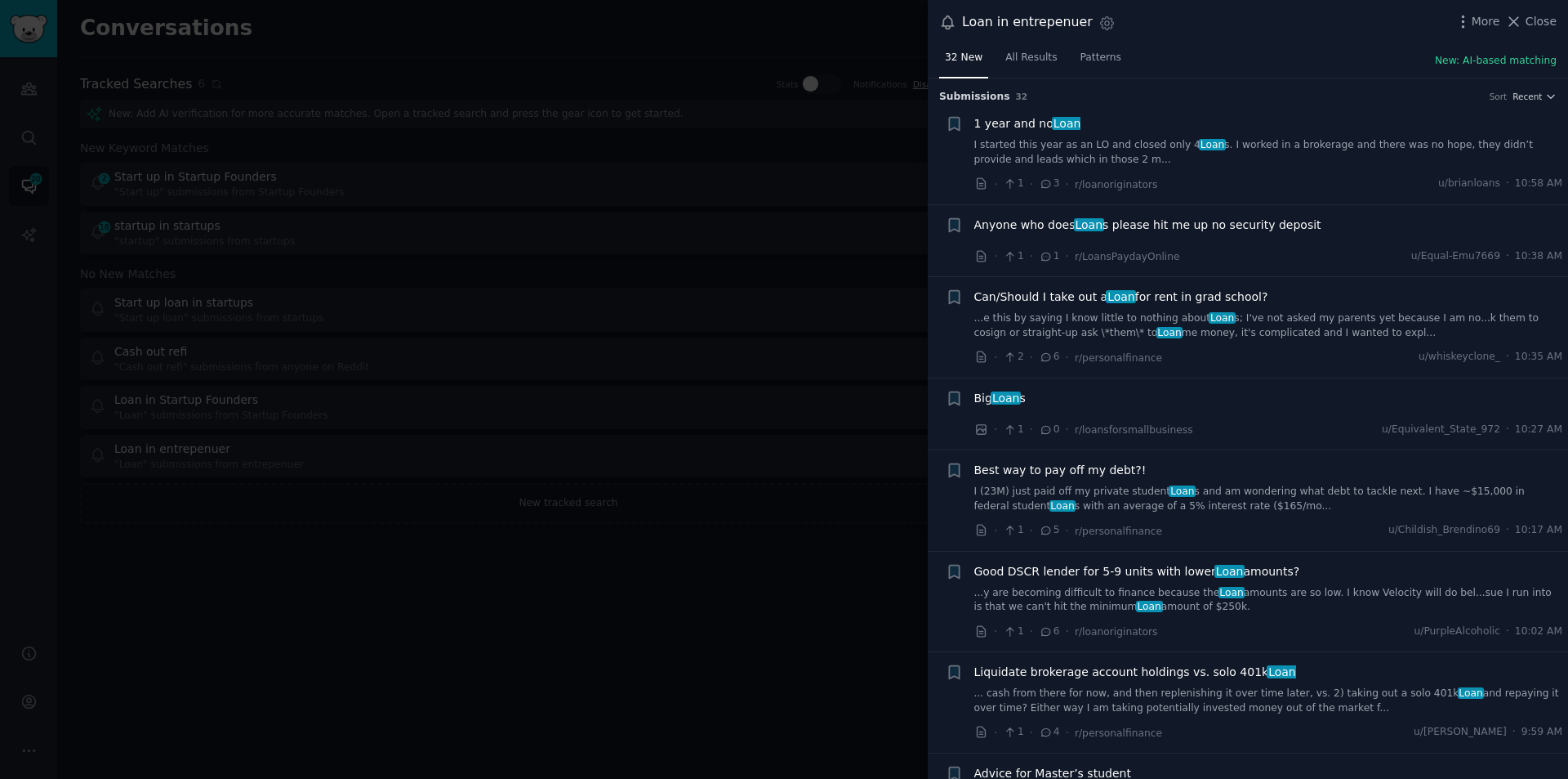
click at [1356, 588] on link "...y are becoming difficult to finance because the Loan amounts are so low. I k…" at bounding box center [1268, 600] width 589 height 29
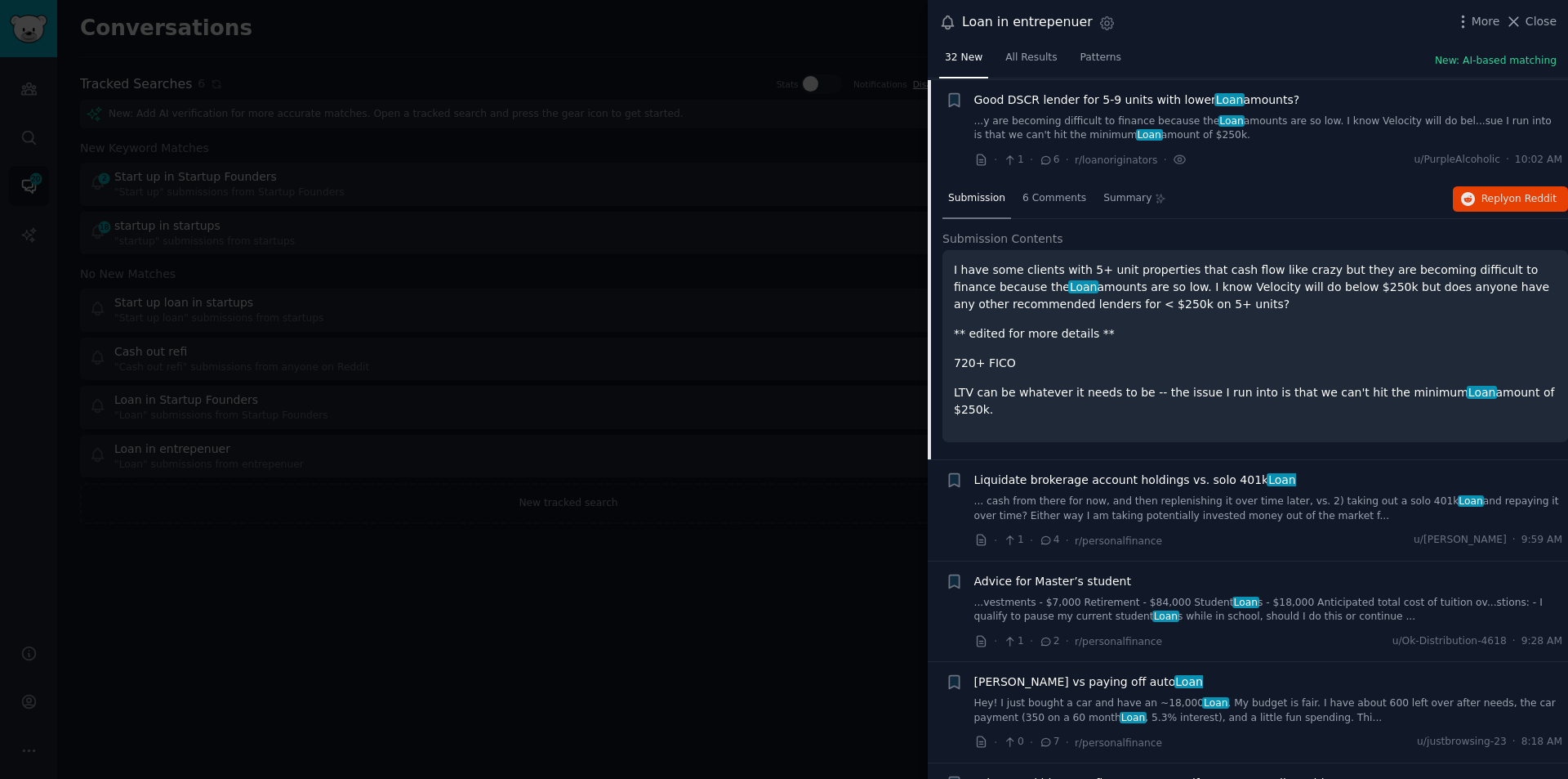
scroll to position [473, 0]
